Goal: Manage account settings

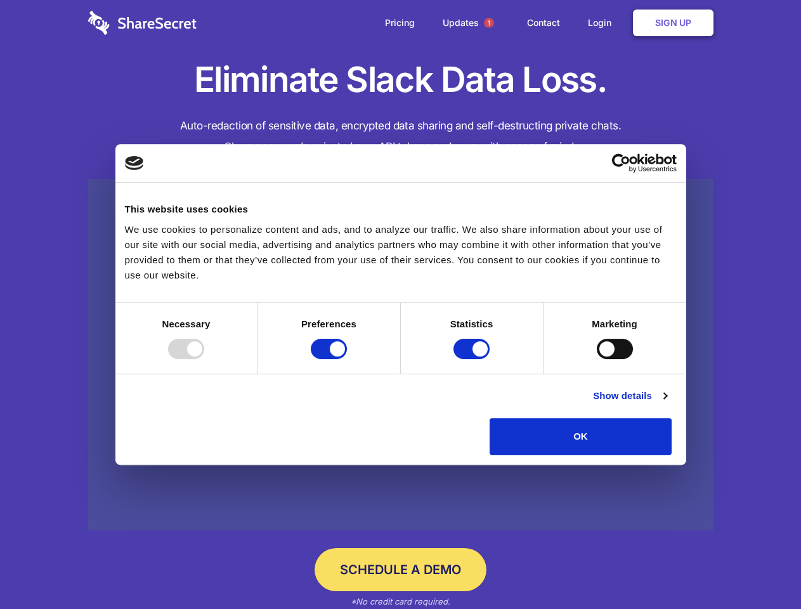
click at [204, 359] on div at bounding box center [186, 349] width 36 height 20
click at [347, 359] on input "Preferences" at bounding box center [329, 349] width 36 height 20
checkbox input "false"
click at [473, 359] on input "Statistics" at bounding box center [472, 349] width 36 height 20
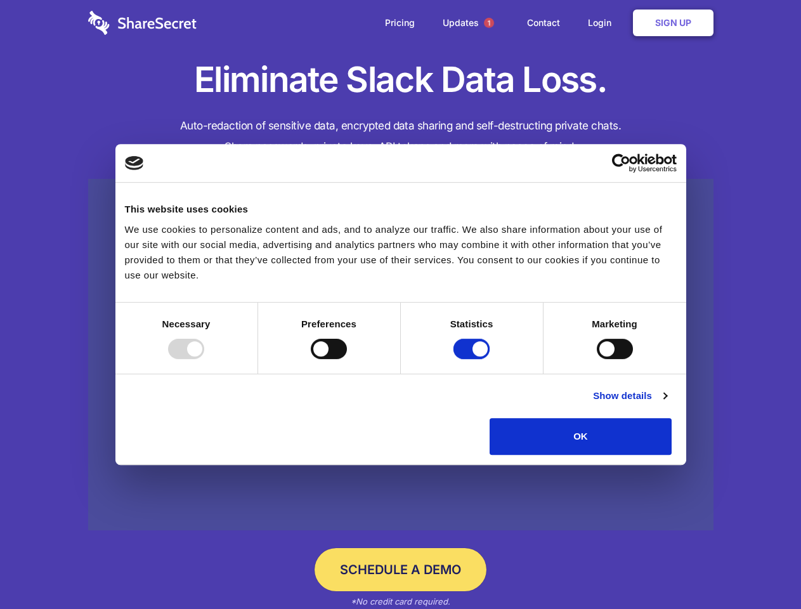
checkbox input "false"
click at [597, 359] on input "Marketing" at bounding box center [615, 349] width 36 height 20
checkbox input "true"
click at [667, 404] on link "Show details" at bounding box center [630, 395] width 74 height 15
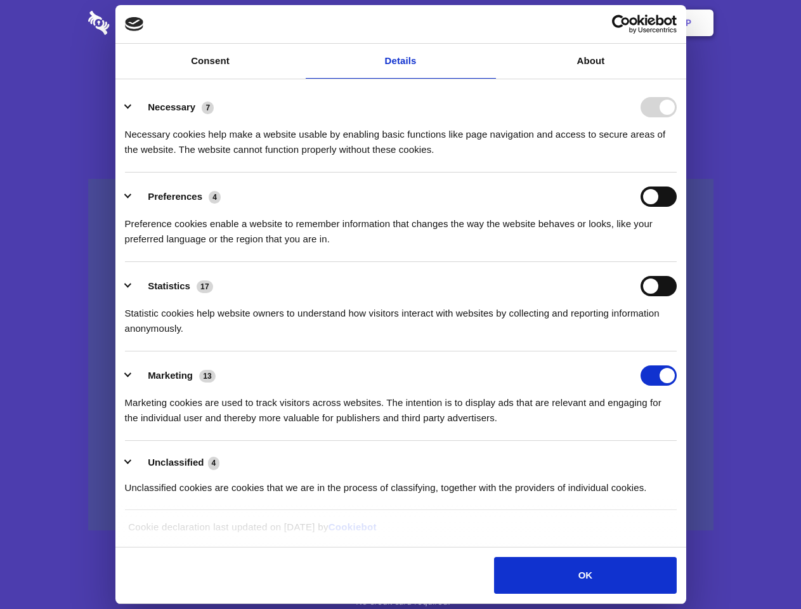
click at [677, 173] on li "Necessary 7 Necessary cookies help make a website usable by enabling basic func…" at bounding box center [401, 127] width 552 height 89
